Goal: Task Accomplishment & Management: Complete application form

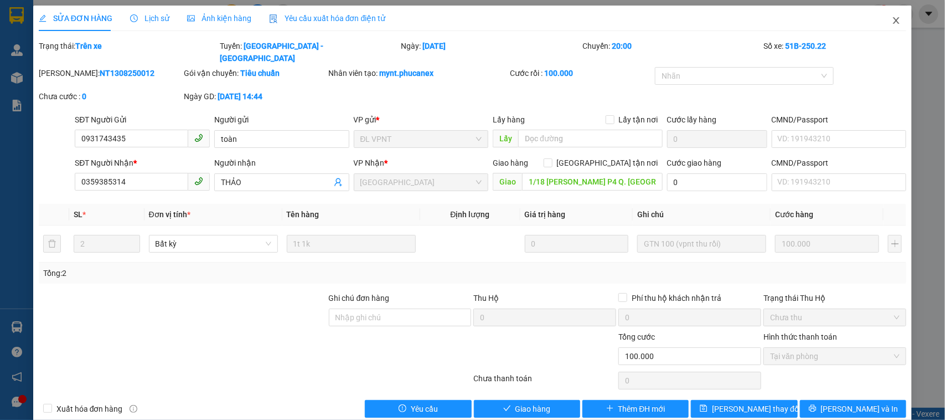
click at [892, 20] on icon "close" at bounding box center [896, 20] width 9 height 9
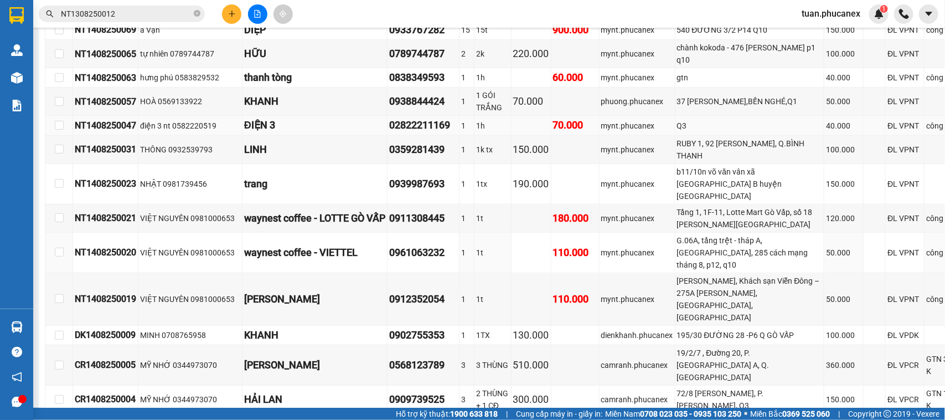
scroll to position [484, 0]
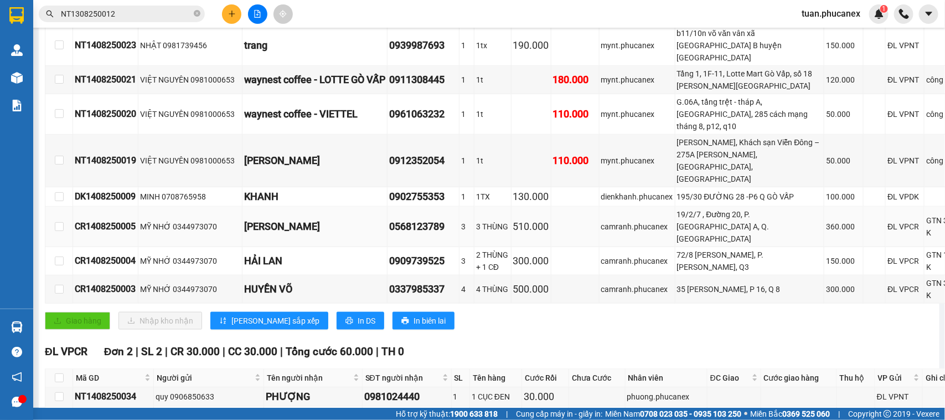
click at [587, 247] on td at bounding box center [575, 226] width 48 height 40
drag, startPoint x: 919, startPoint y: 249, endPoint x: 884, endPoint y: 250, distance: 34.9
click at [925, 247] on td "GTN 360 K" at bounding box center [944, 226] width 39 height 40
click at [826, 233] on div "360.000" at bounding box center [843, 226] width 35 height 12
click at [134, 14] on input "NT1308250012" at bounding box center [126, 14] width 131 height 12
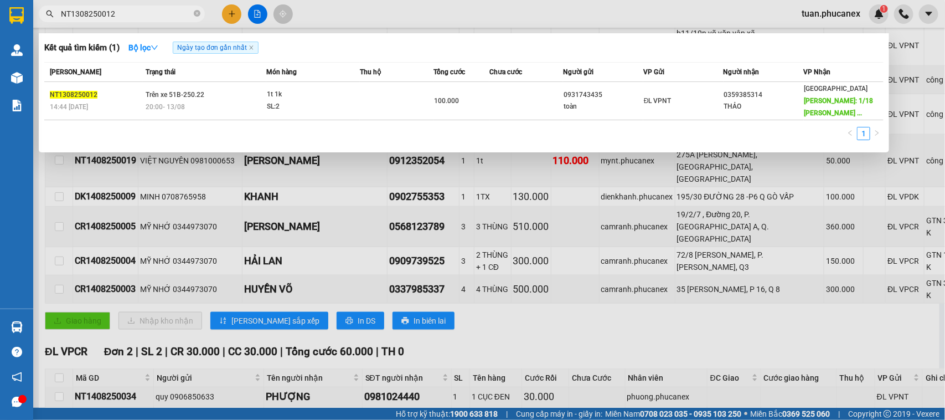
click at [134, 14] on input "NT1308250012" at bounding box center [126, 14] width 131 height 12
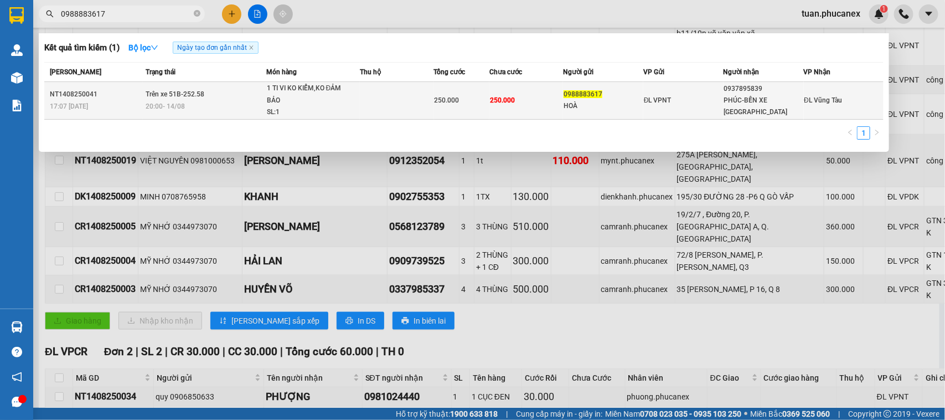
type input "0988883617"
click at [690, 105] on div "ĐL VPNT" at bounding box center [683, 100] width 79 height 12
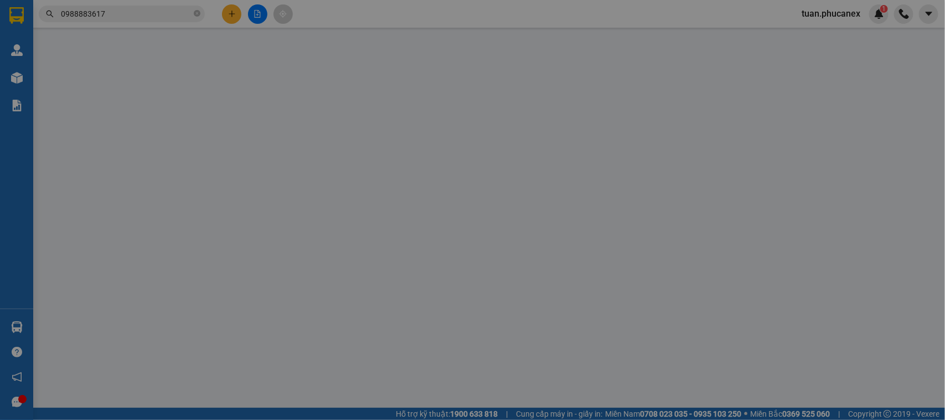
type input "0988883617"
type input "HOÀ"
type input "0937895839"
type input "PHÚC-BẾN XE [GEOGRAPHIC_DATA]"
type input "250.000"
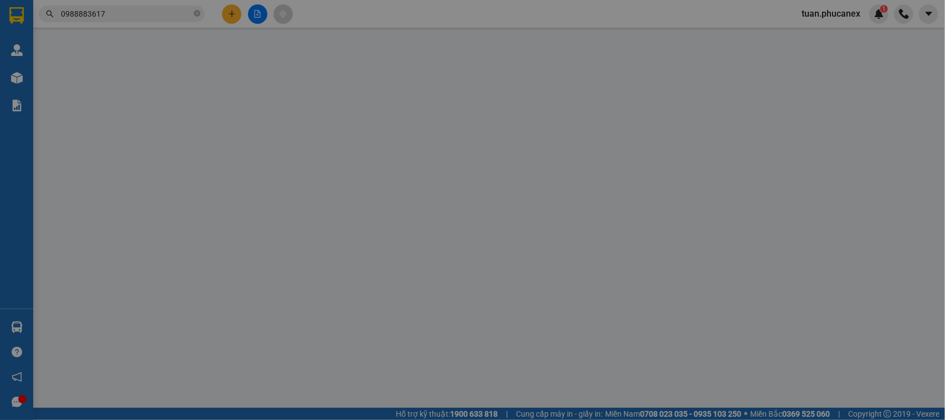
type input "250.000"
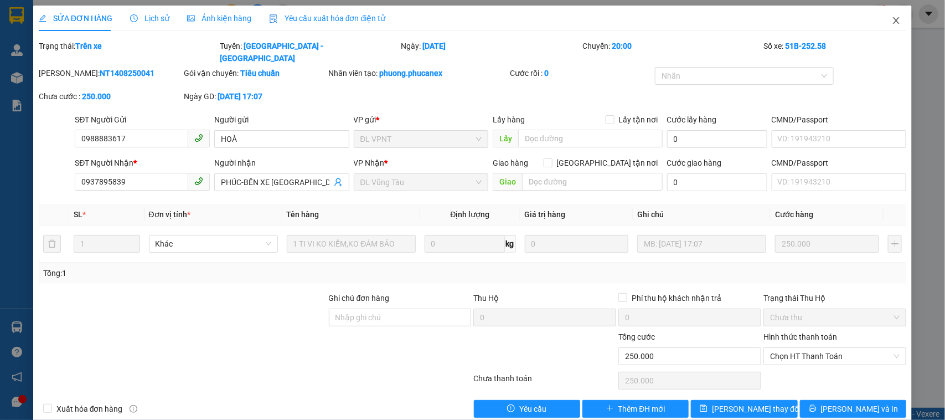
click at [881, 21] on span "Close" at bounding box center [896, 21] width 31 height 31
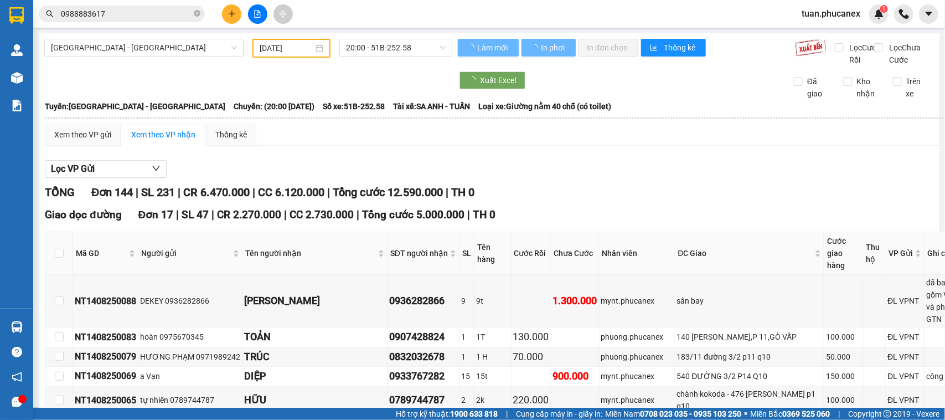
click at [123, 18] on input "0988883617" at bounding box center [126, 14] width 131 height 12
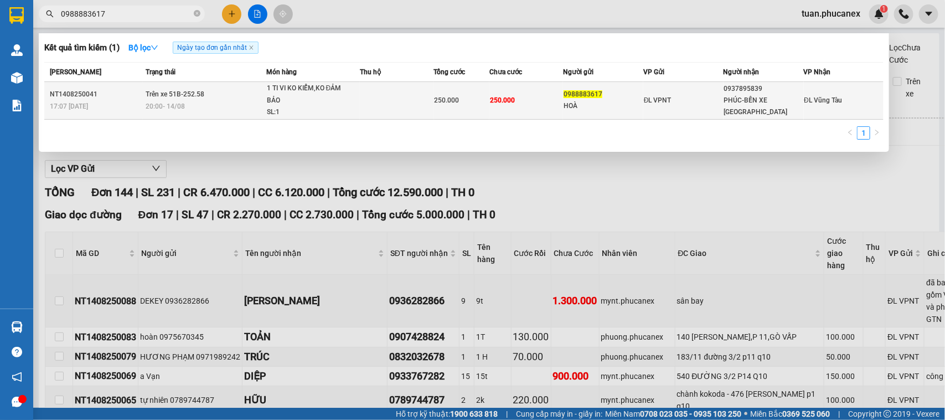
click at [511, 117] on td "250.000" at bounding box center [526, 101] width 74 height 38
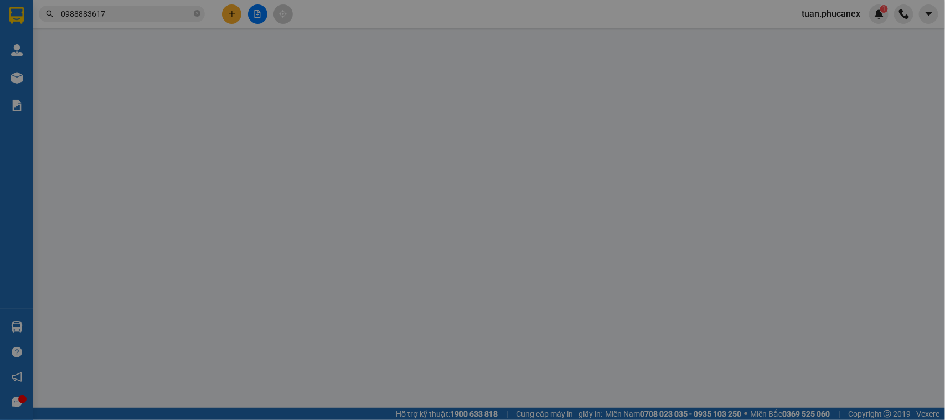
type input "0988883617"
type input "HOÀ"
type input "0937895839"
type input "PHÚC-BẾN XE [GEOGRAPHIC_DATA]"
type input "250.000"
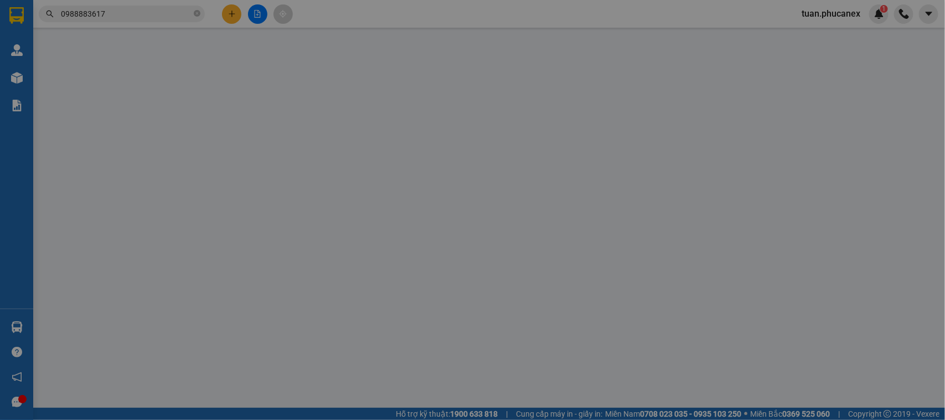
type input "250.000"
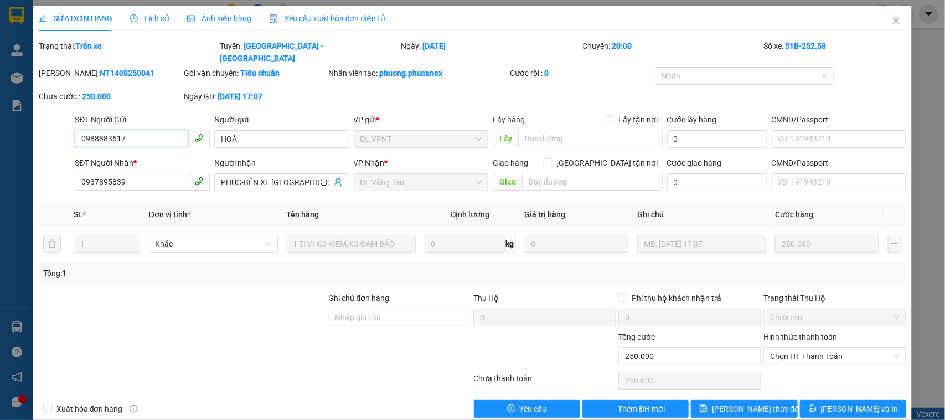
click at [154, 130] on input "0988883617" at bounding box center [131, 139] width 113 height 18
click at [130, 130] on input "0988883617" at bounding box center [131, 139] width 113 height 18
click at [894, 19] on icon "close" at bounding box center [897, 20] width 6 height 7
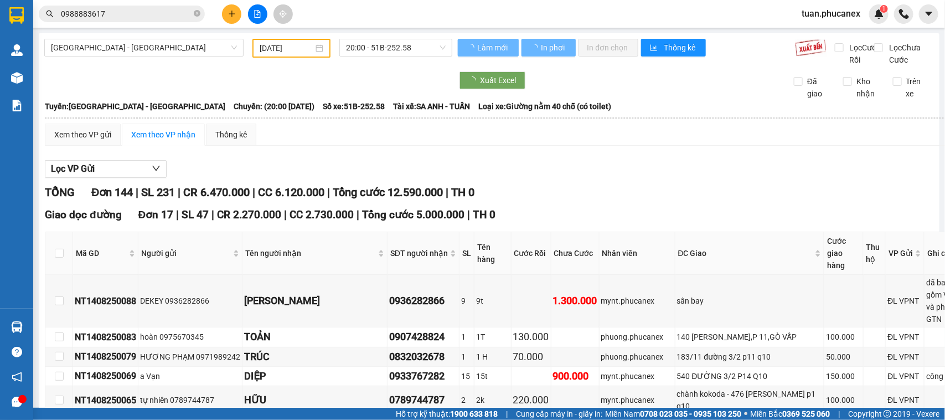
click at [143, 22] on div "Kết quả tìm kiếm ( 1 ) Bộ lọc Ngày tạo đơn gần nhất Mã ĐH Trạng thái Món hàng T…" at bounding box center [108, 13] width 216 height 19
click at [142, 15] on input "0988883617" at bounding box center [126, 14] width 131 height 12
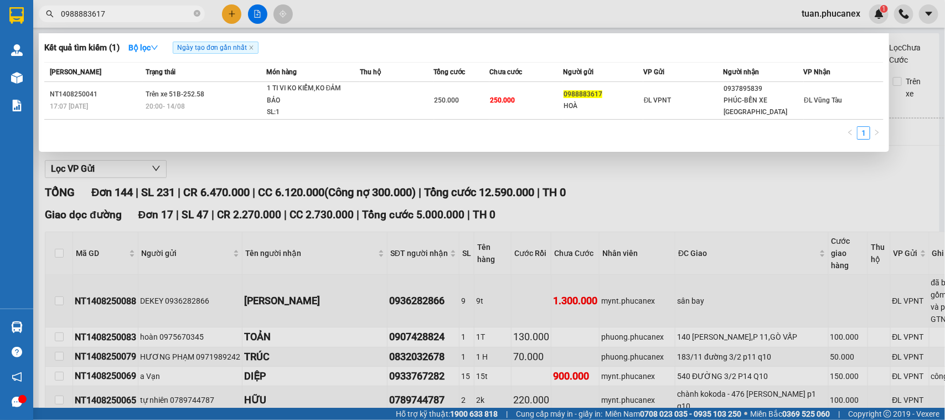
click at [142, 15] on input "0988883617" at bounding box center [126, 14] width 131 height 12
paste input "NT1308250026"
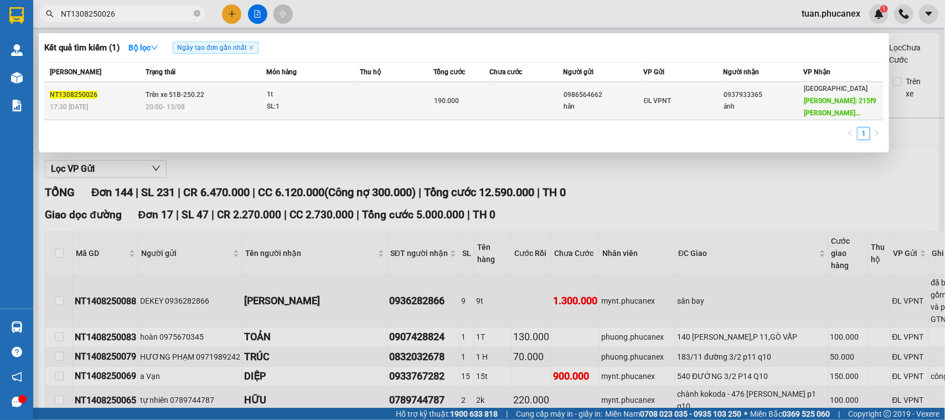
type input "NT1308250026"
click at [602, 115] on td "0986564662 hân" at bounding box center [603, 101] width 80 height 38
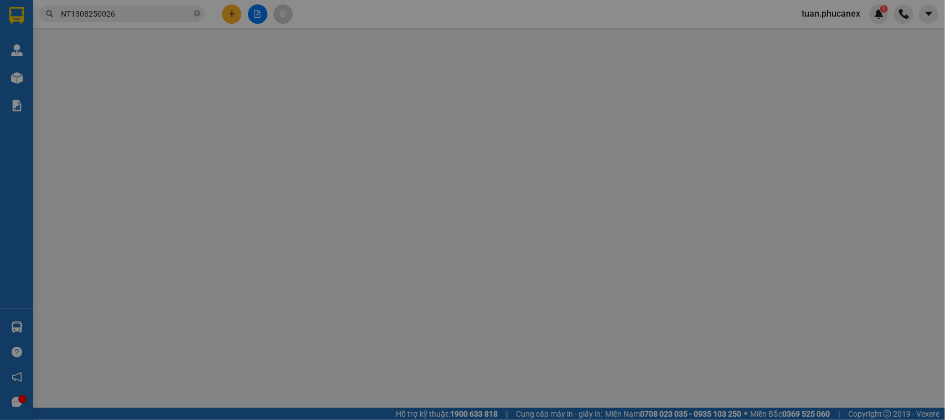
type input "0986564662"
type input "hân"
type input "0937933365"
type input "ánh"
type input "215f9 [PERSON_NAME], [PERSON_NAME]"
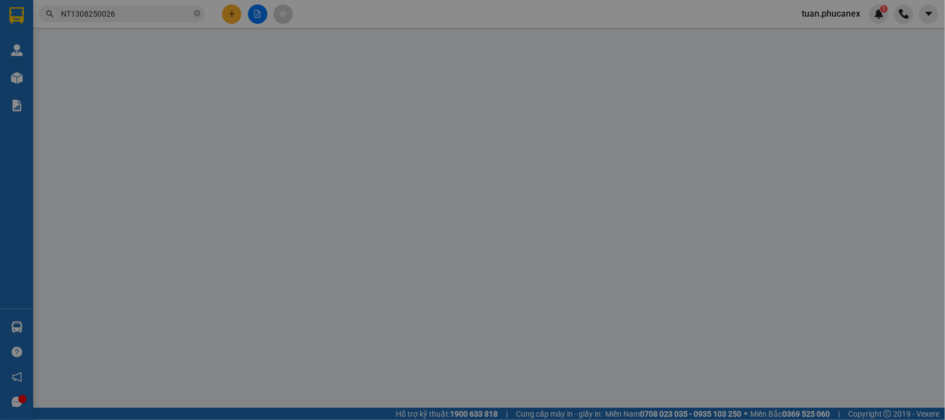
type input "150.000"
type input "190.000"
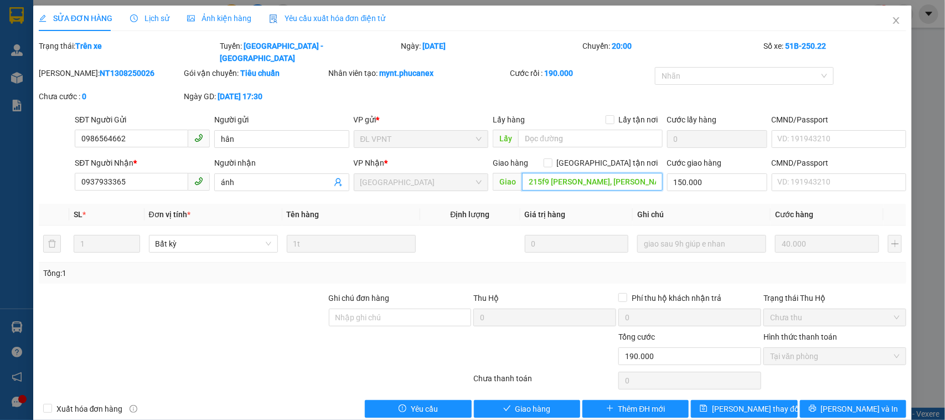
click at [613, 173] on input "215f9 [PERSON_NAME], [PERSON_NAME]" at bounding box center [592, 182] width 141 height 18
click at [893, 15] on span "Close" at bounding box center [896, 21] width 31 height 31
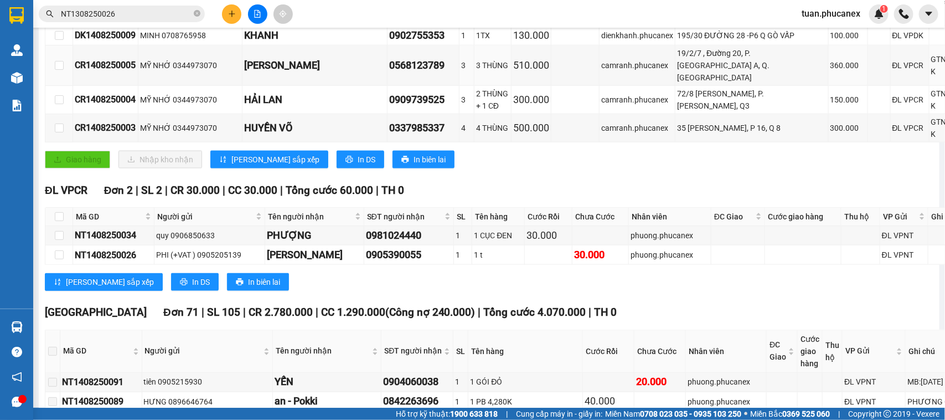
scroll to position [623, 0]
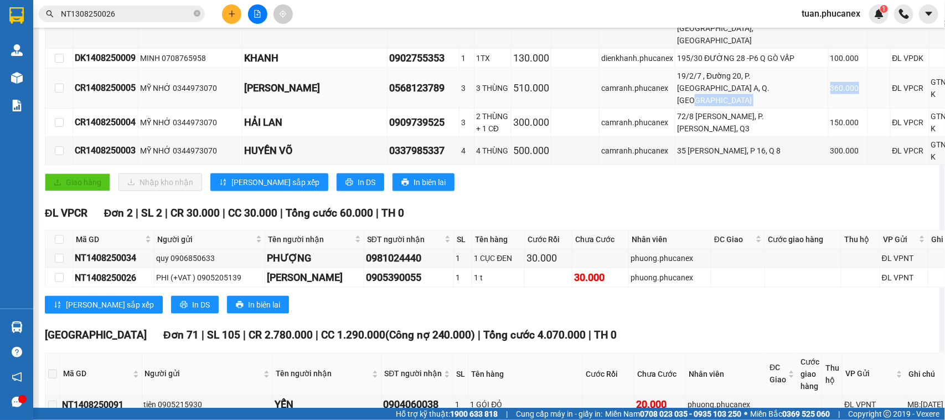
drag, startPoint x: 819, startPoint y: 109, endPoint x: 781, endPoint y: 107, distance: 38.2
click at [781, 107] on tr "CR1408250005 MỸ NHỚ 0344973070 [PERSON_NAME] 0568123789 3 3 THÙNG 510.000 [STRE…" at bounding box center [506, 88] width 923 height 40
click at [611, 94] on div "camranh.phucanex" at bounding box center [637, 88] width 72 height 12
drag, startPoint x: 518, startPoint y: 106, endPoint x: 551, endPoint y: 109, distance: 33.4
click at [549, 96] on div "510.000" at bounding box center [531, 88] width 36 height 16
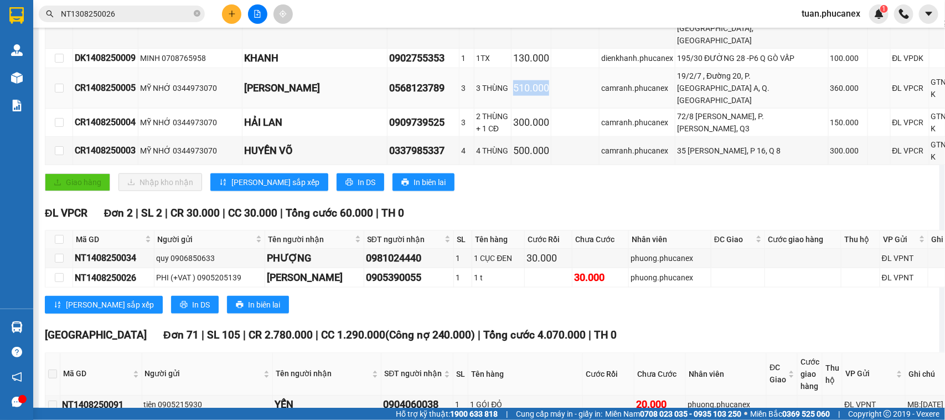
click at [829, 106] on td "360.000" at bounding box center [848, 88] width 39 height 40
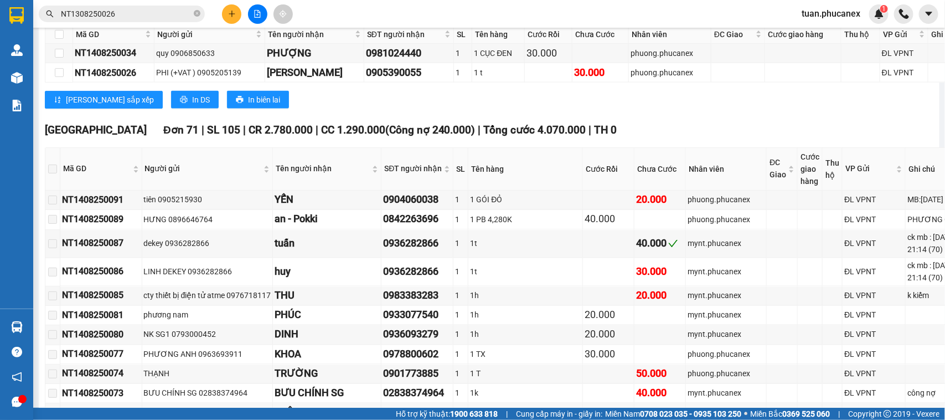
scroll to position [969, 0]
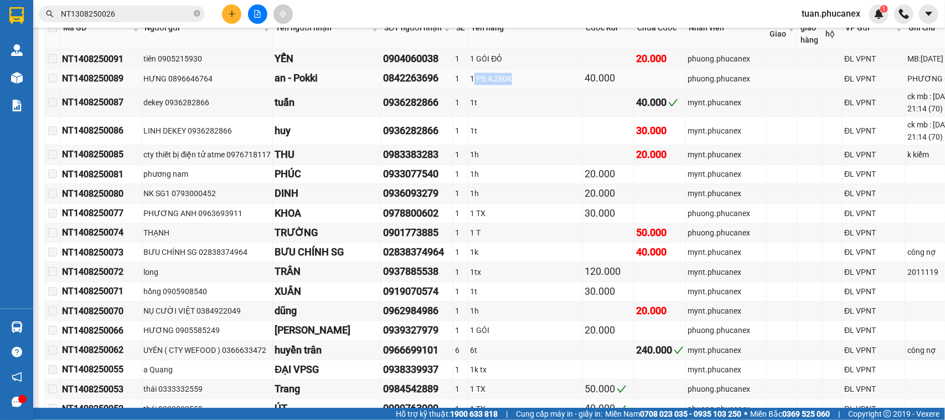
drag, startPoint x: 529, startPoint y: 101, endPoint x: 478, endPoint y: 105, distance: 51.6
click at [478, 85] on div "1 PB 4,280K" at bounding box center [525, 79] width 111 height 12
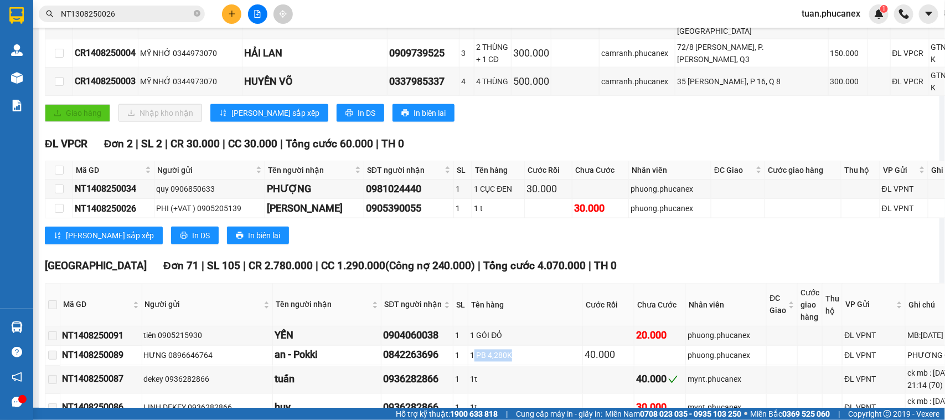
scroll to position [484, 0]
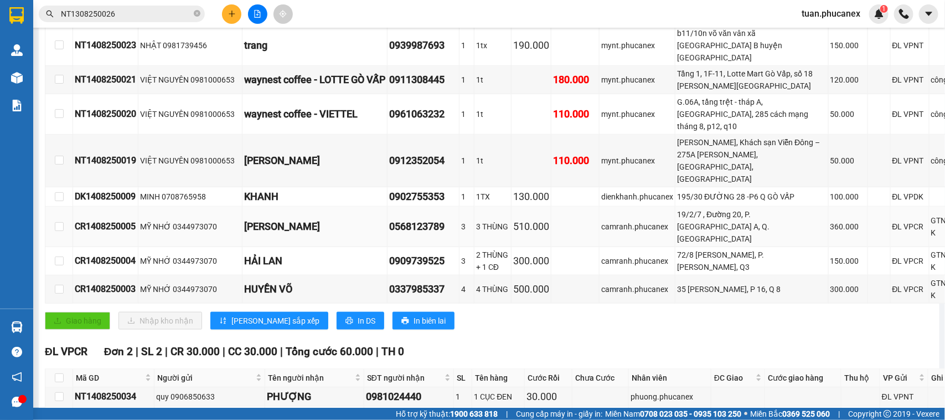
click at [830, 233] on div "360.000" at bounding box center [847, 226] width 35 height 12
click at [122, 296] on div "CR1408250003" at bounding box center [105, 289] width 61 height 14
